Goal: Information Seeking & Learning: Learn about a topic

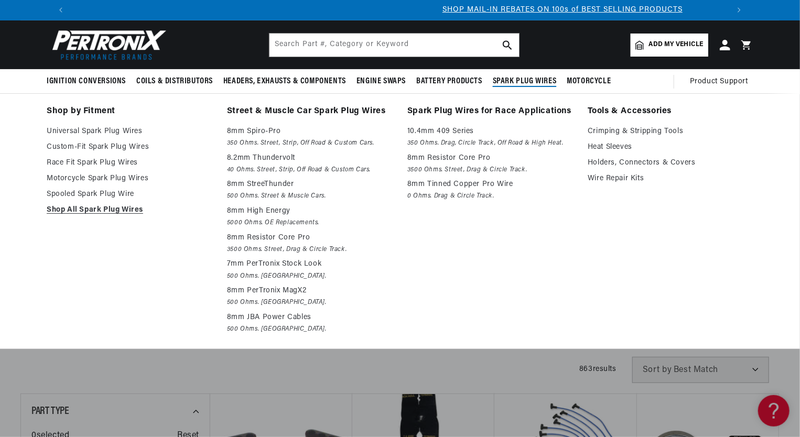
scroll to position [0, 654]
click at [448, 131] on p "10.4mm 409 Series" at bounding box center [490, 131] width 166 height 13
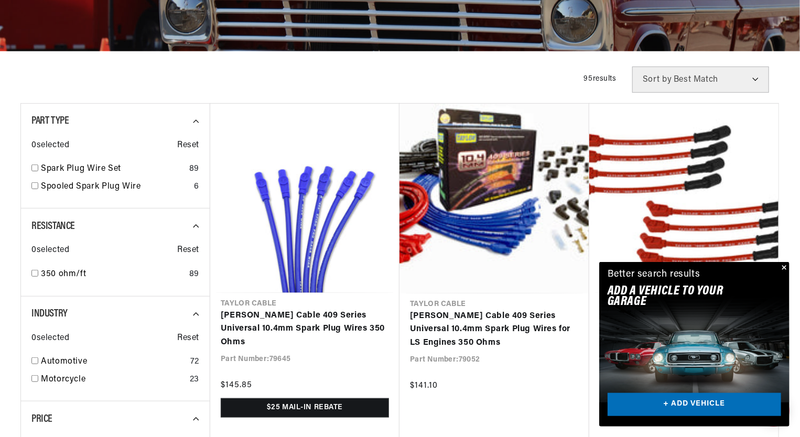
scroll to position [0, 654]
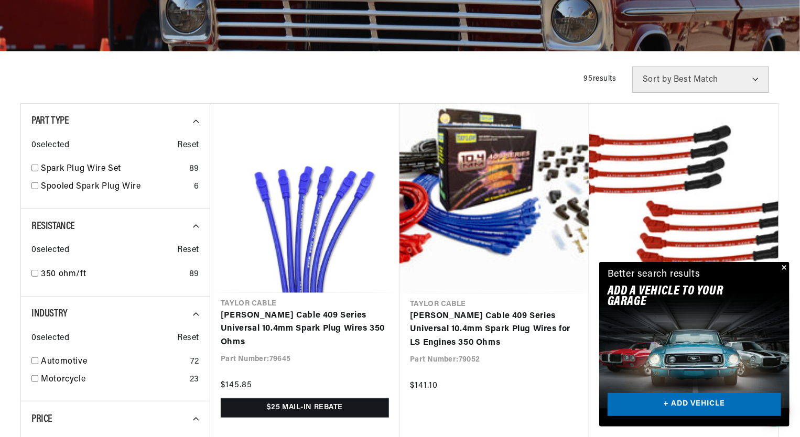
click at [778, 277] on div "Better search results Add A VEHICLE to your garage + ADD VEHICLE" at bounding box center [694, 285] width 190 height 46
click at [780, 277] on div "Better search results Add A VEHICLE to your garage + ADD VEHICLE" at bounding box center [694, 285] width 190 height 46
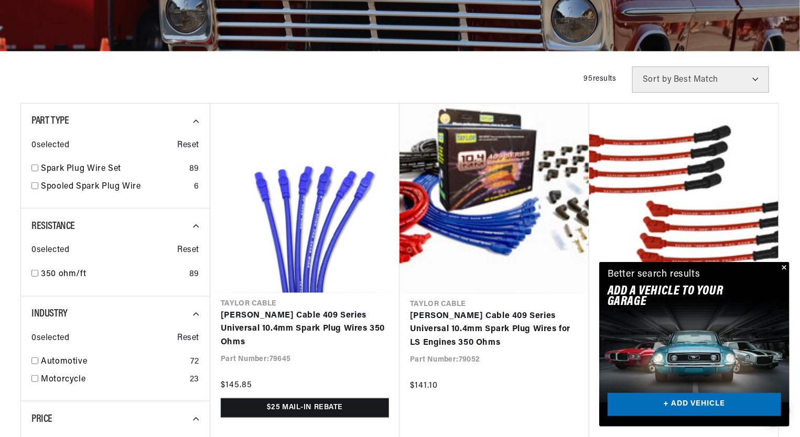
click at [787, 271] on button "Close" at bounding box center [783, 268] width 13 height 13
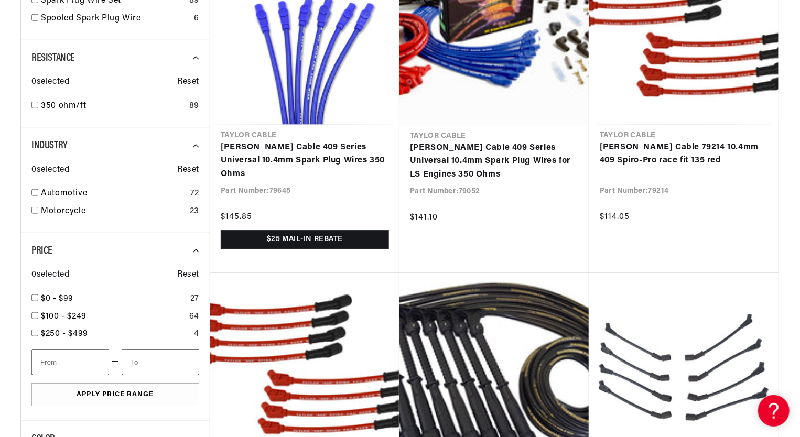
scroll to position [0, 1309]
click at [197, 58] on icon at bounding box center [200, 58] width 14 height 14
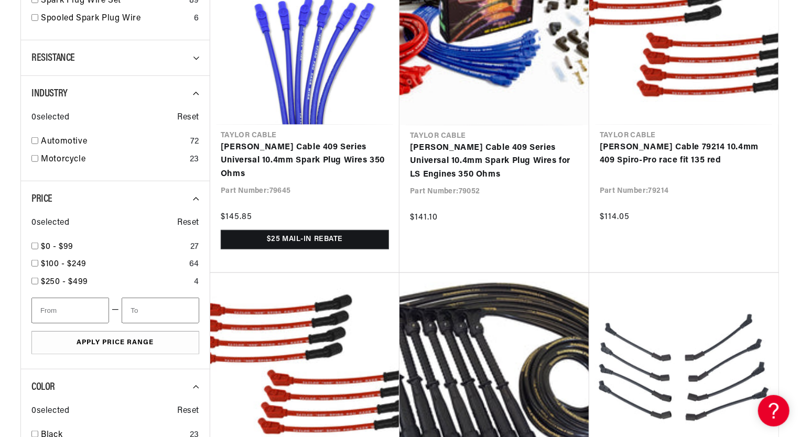
click at [197, 58] on icon at bounding box center [200, 58] width 14 height 14
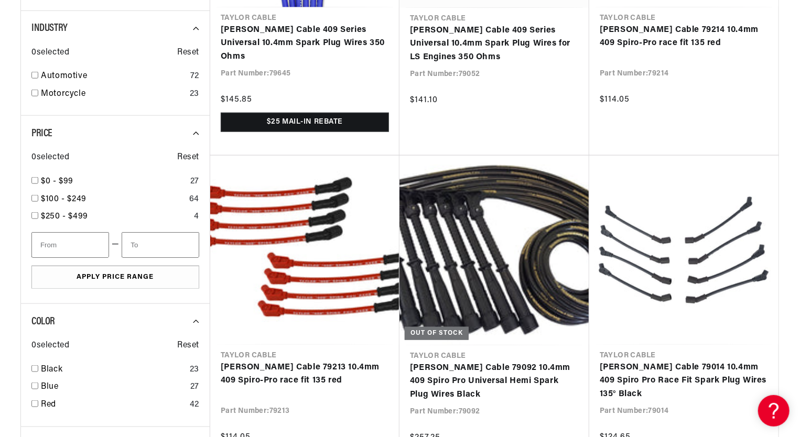
scroll to position [501, 0]
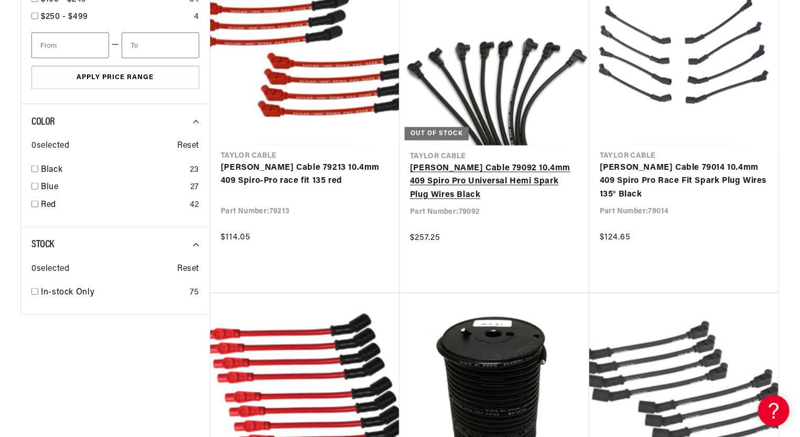
click at [441, 162] on link "Taylor Cable 79092 10.4mm 409 Spiro Pro Universal Hemi Spark Plug Wires Black" at bounding box center [494, 182] width 169 height 40
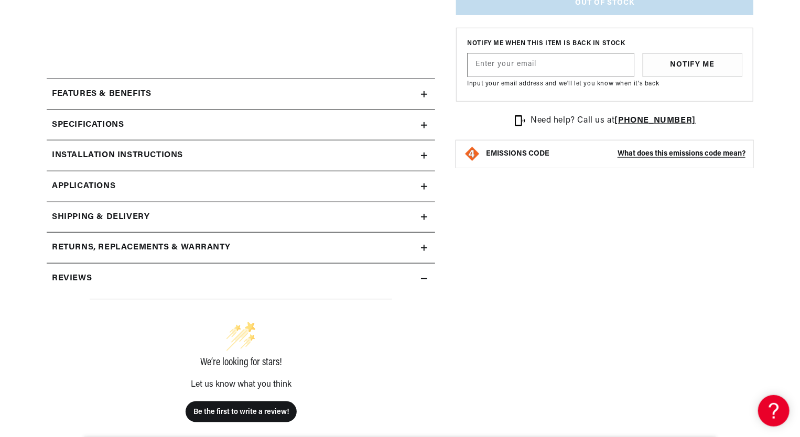
click at [102, 123] on h2 "Specifications" at bounding box center [88, 125] width 72 height 14
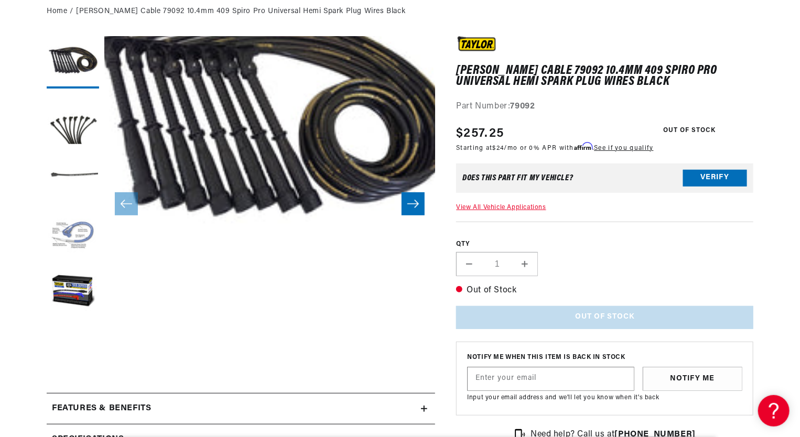
click at [66, 232] on button "Load image 4 in gallery view" at bounding box center [73, 235] width 52 height 52
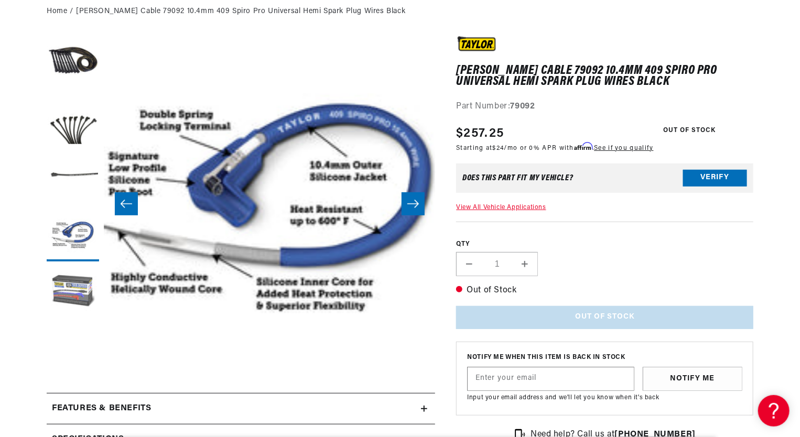
click at [70, 287] on button "Load image 5 in gallery view" at bounding box center [73, 293] width 52 height 52
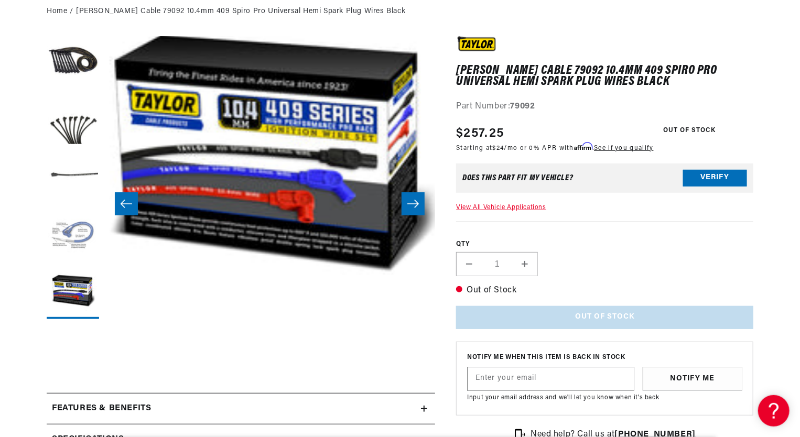
click at [70, 232] on button "Load image 4 in gallery view" at bounding box center [73, 235] width 52 height 52
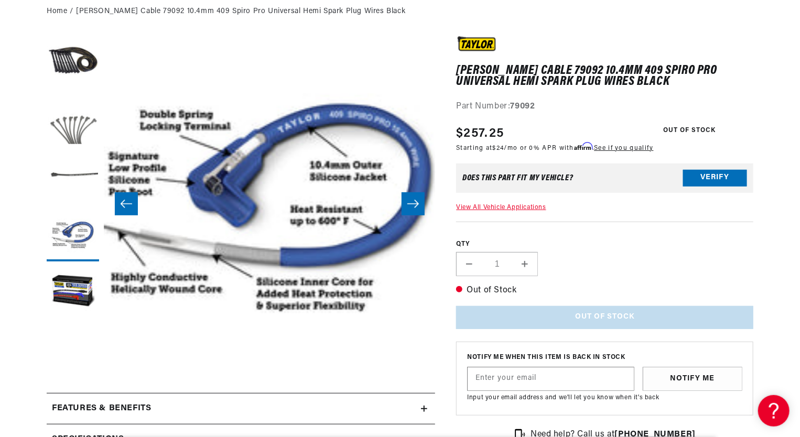
scroll to position [0, 1309]
click at [75, 138] on button "Load image 2 in gallery view" at bounding box center [73, 120] width 52 height 52
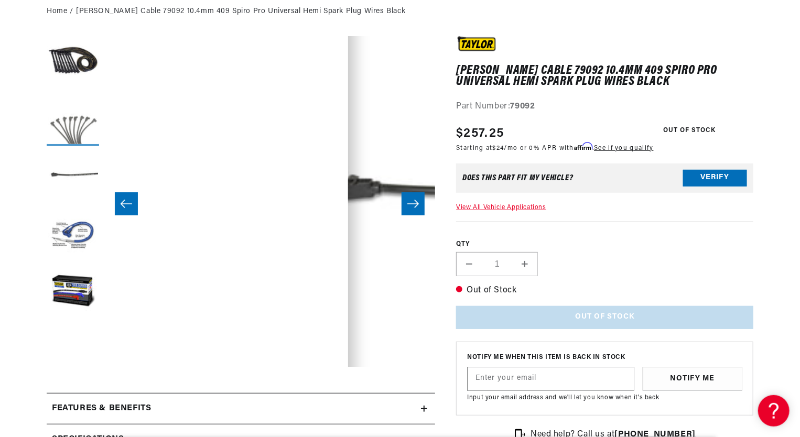
scroll to position [0, 331]
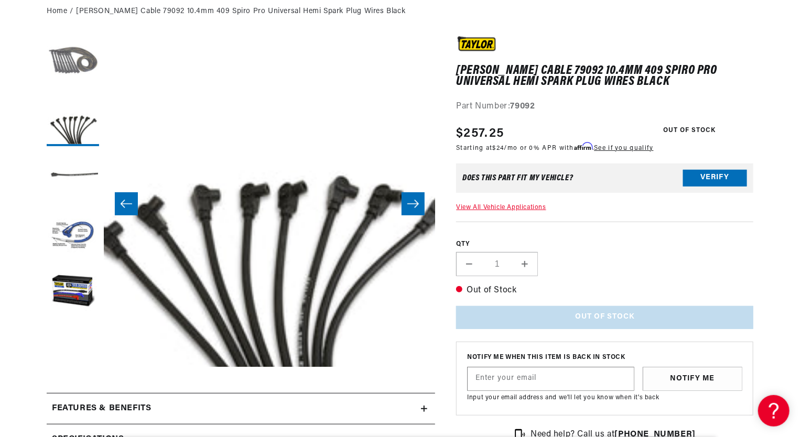
click at [69, 62] on button "Load image 1 in gallery view" at bounding box center [73, 62] width 52 height 52
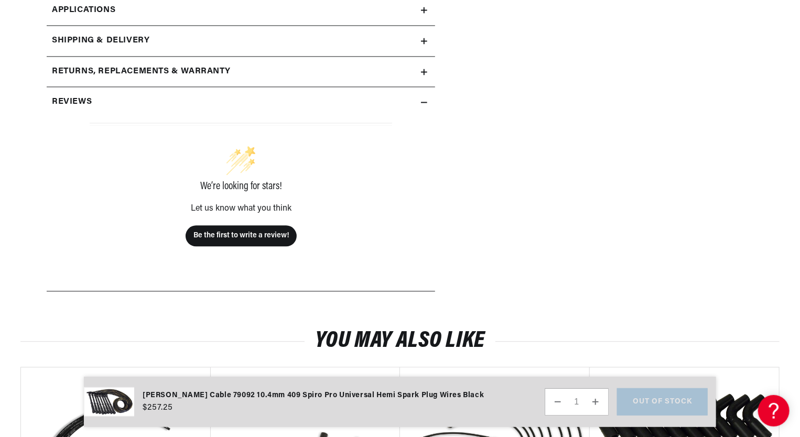
scroll to position [0, 349]
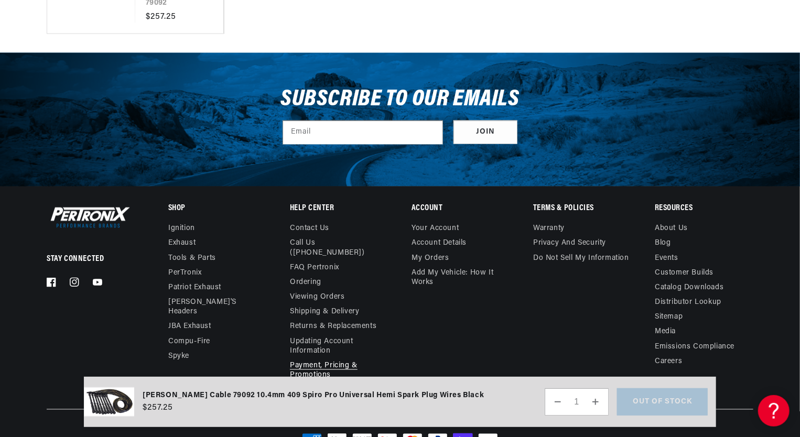
drag, startPoint x: 222, startPoint y: 248, endPoint x: 355, endPoint y: 320, distance: 150.5
click at [355, 320] on div "Stay Connected Facebook Instagram YouTube Shop Ignition Exhaust" at bounding box center [400, 294] width 707 height 179
click at [644, 405] on div "Taylor Cable 79092 10.4mm 409 Spiro Pro Universal Hemi Spark Plug Wires Black R…" at bounding box center [396, 401] width 624 height 29
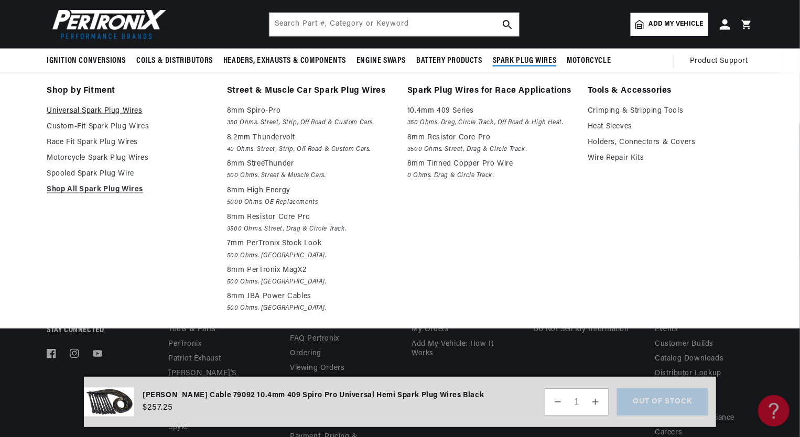
scroll to position [0, 1309]
click at [92, 108] on link "Universal Spark Plug Wires" at bounding box center [130, 111] width 166 height 13
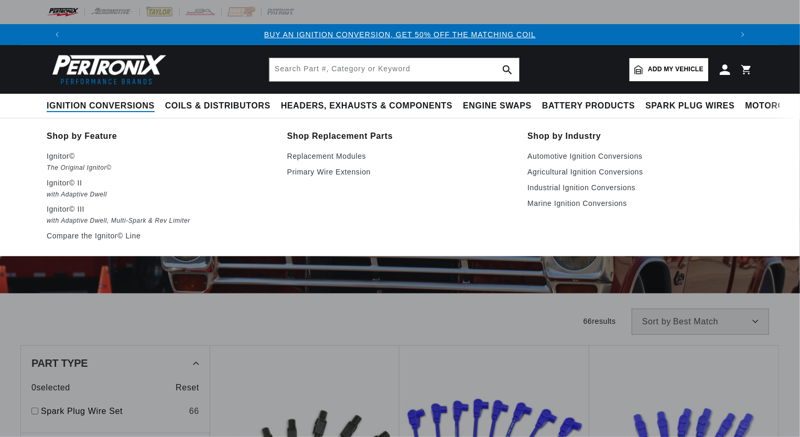
click at [92, 108] on span "Ignition Conversions" at bounding box center [101, 106] width 108 height 11
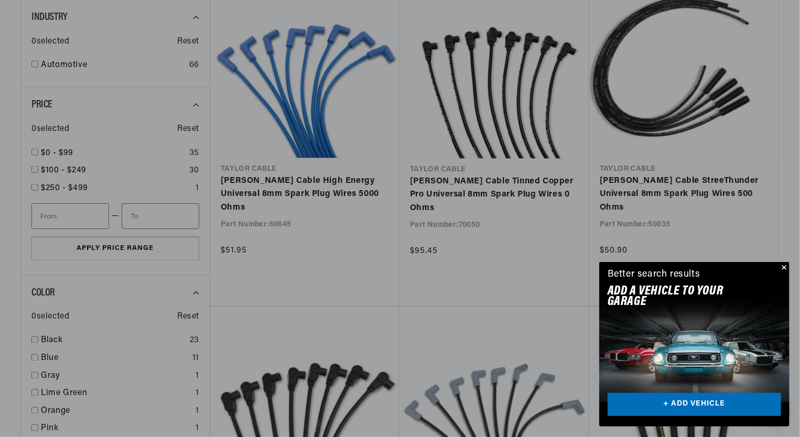
scroll to position [0, 654]
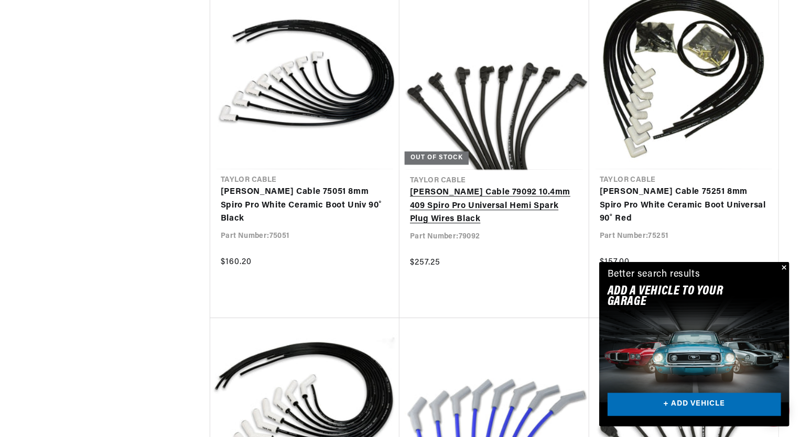
scroll to position [0, 1309]
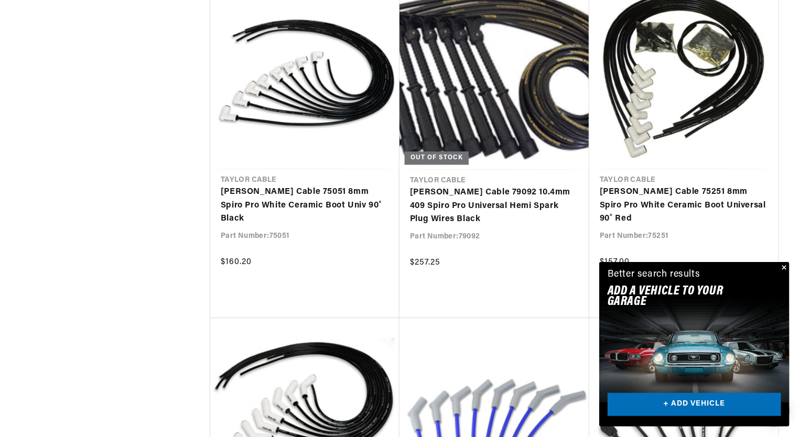
click at [783, 267] on button "Close" at bounding box center [783, 268] width 13 height 13
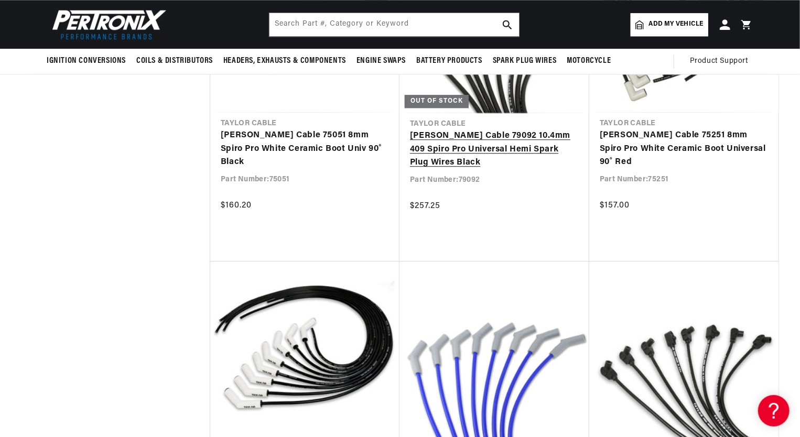
scroll to position [0, 0]
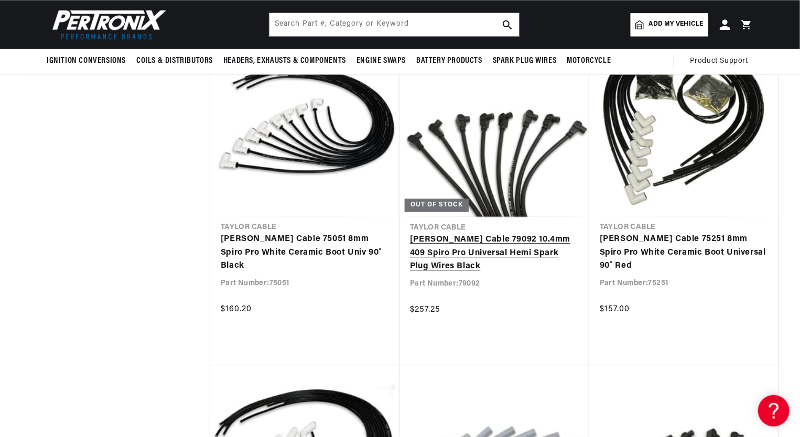
click at [501, 233] on link "[PERSON_NAME] Cable 79092 10.4mm 409 Spiro Pro Universal Hemi Spark Plug Wires …" at bounding box center [494, 253] width 169 height 40
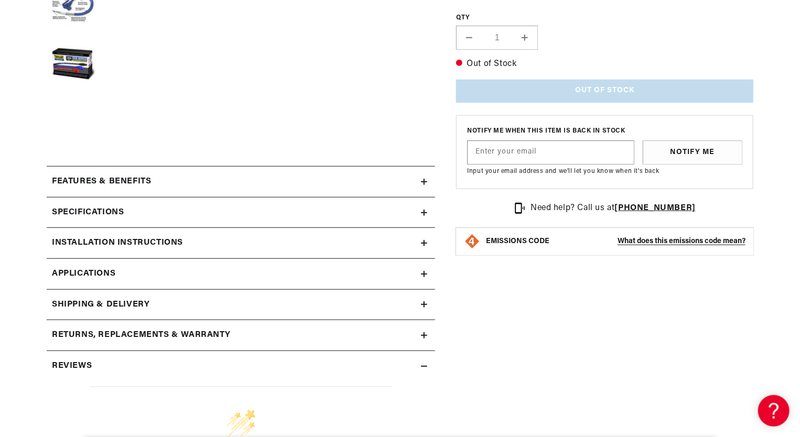
scroll to position [359, 0]
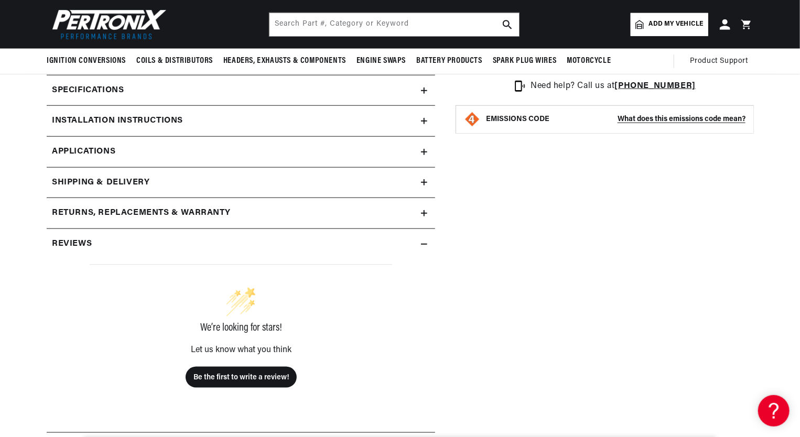
click at [107, 87] on h2 "Specifications" at bounding box center [88, 91] width 72 height 14
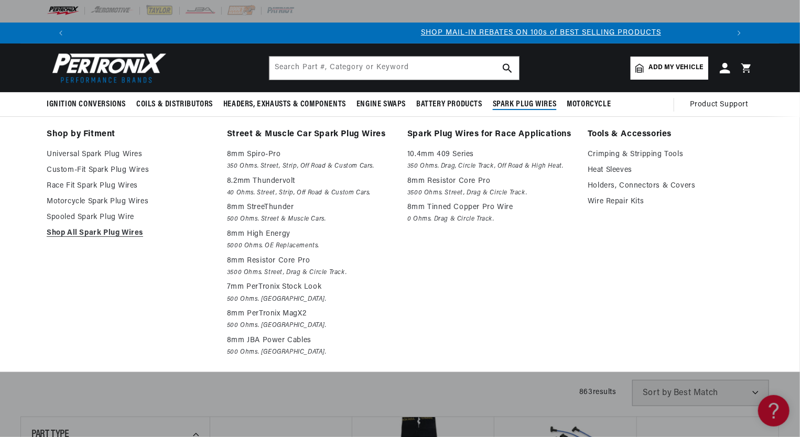
scroll to position [0, 654]
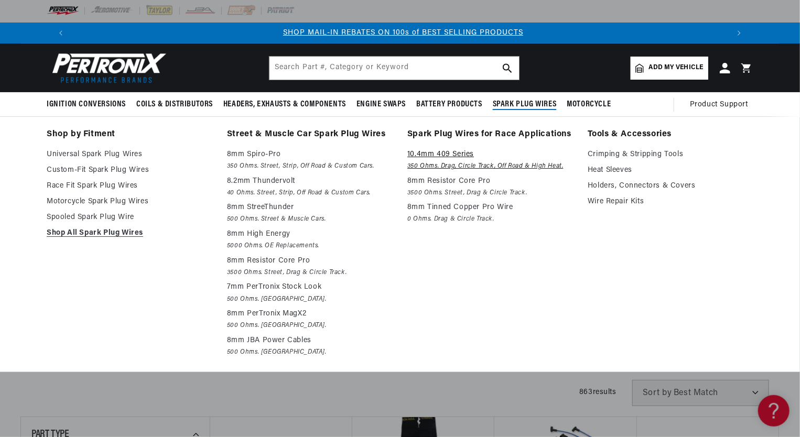
click at [430, 154] on p "10.4mm 409 Series" at bounding box center [490, 154] width 166 height 13
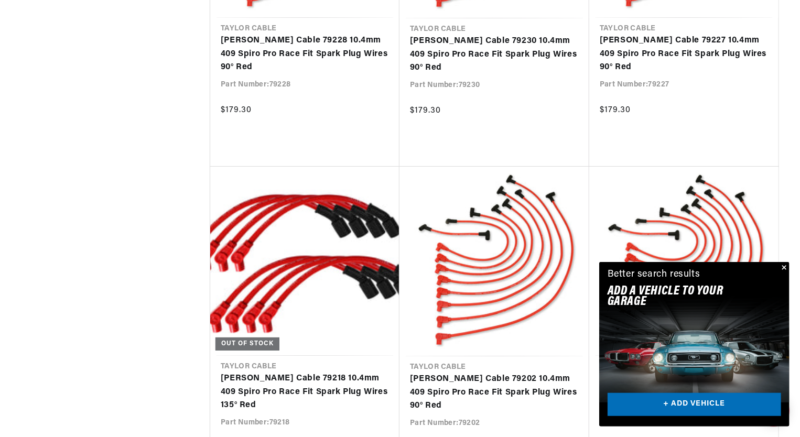
scroll to position [1859, 0]
